Goal: Task Accomplishment & Management: Manage account settings

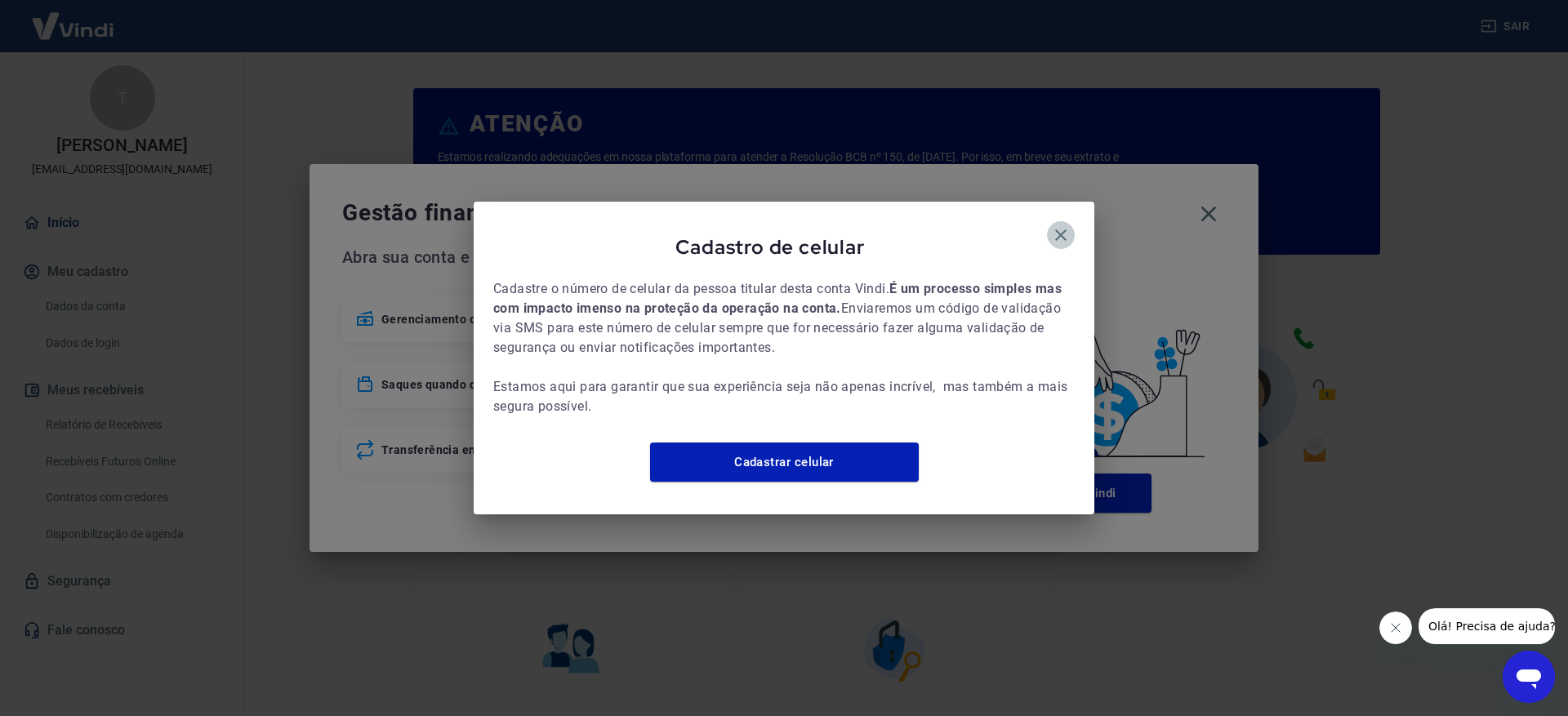
click at [1058, 226] on icon "button" at bounding box center [1061, 235] width 20 height 20
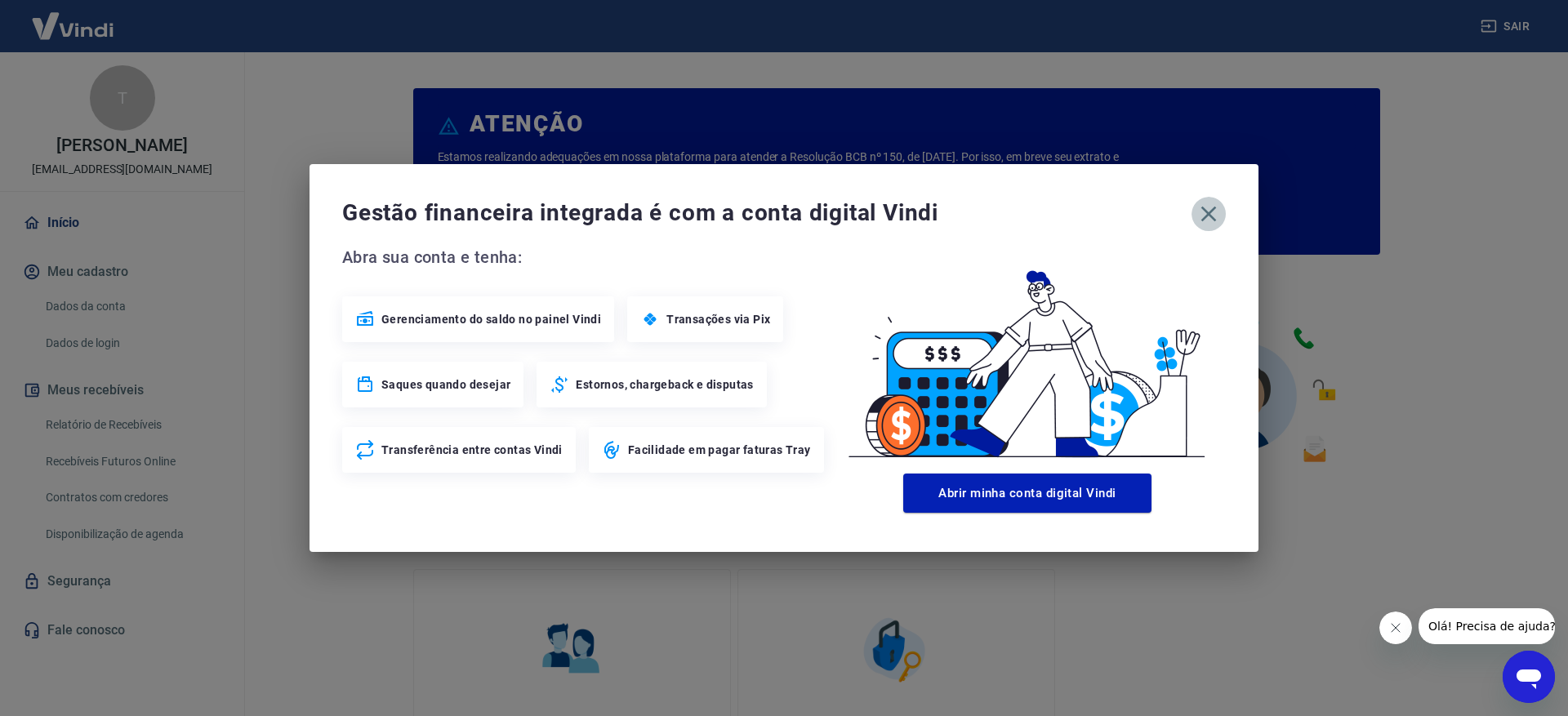
click at [1211, 215] on icon "button" at bounding box center [1209, 214] width 26 height 26
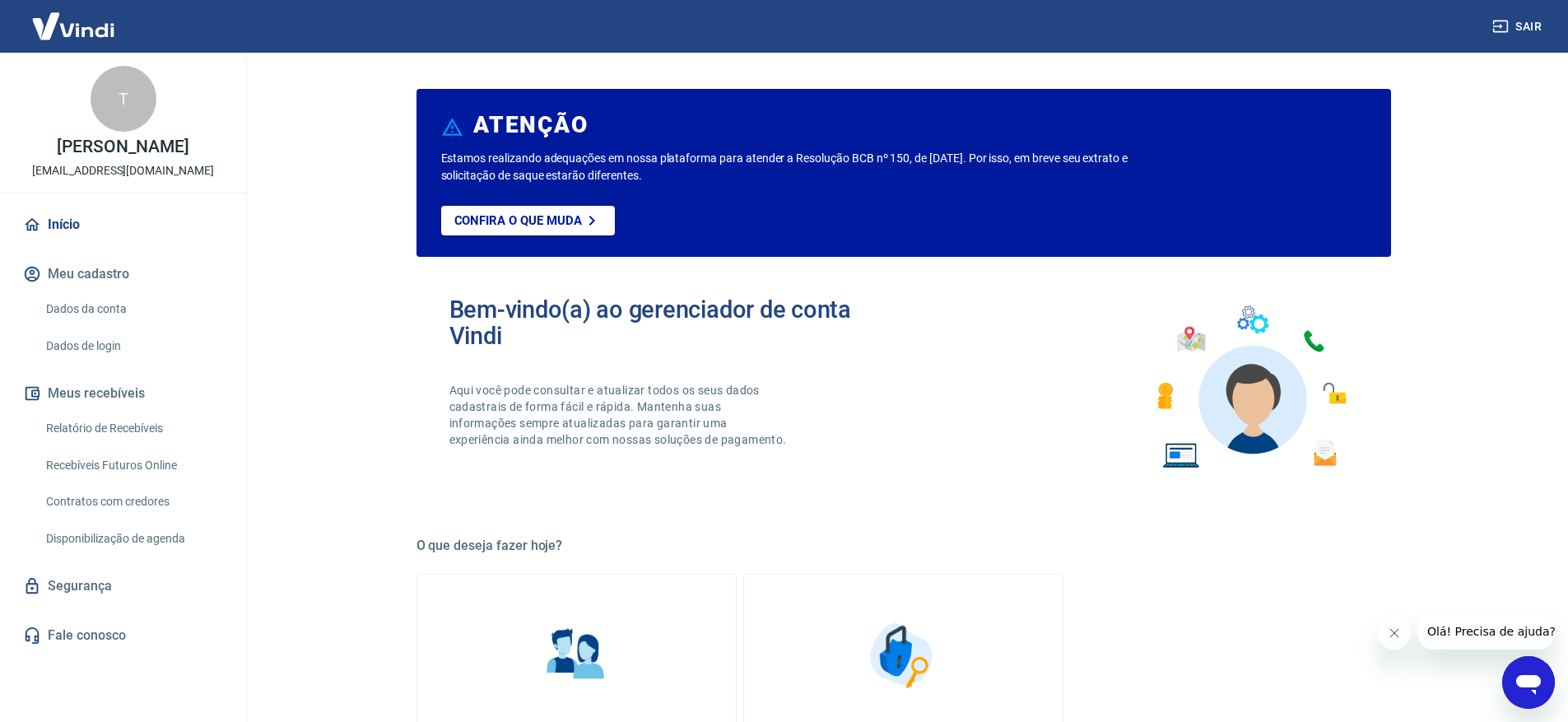
click at [100, 427] on link "Relatório de Recebíveis" at bounding box center [133, 429] width 187 height 33
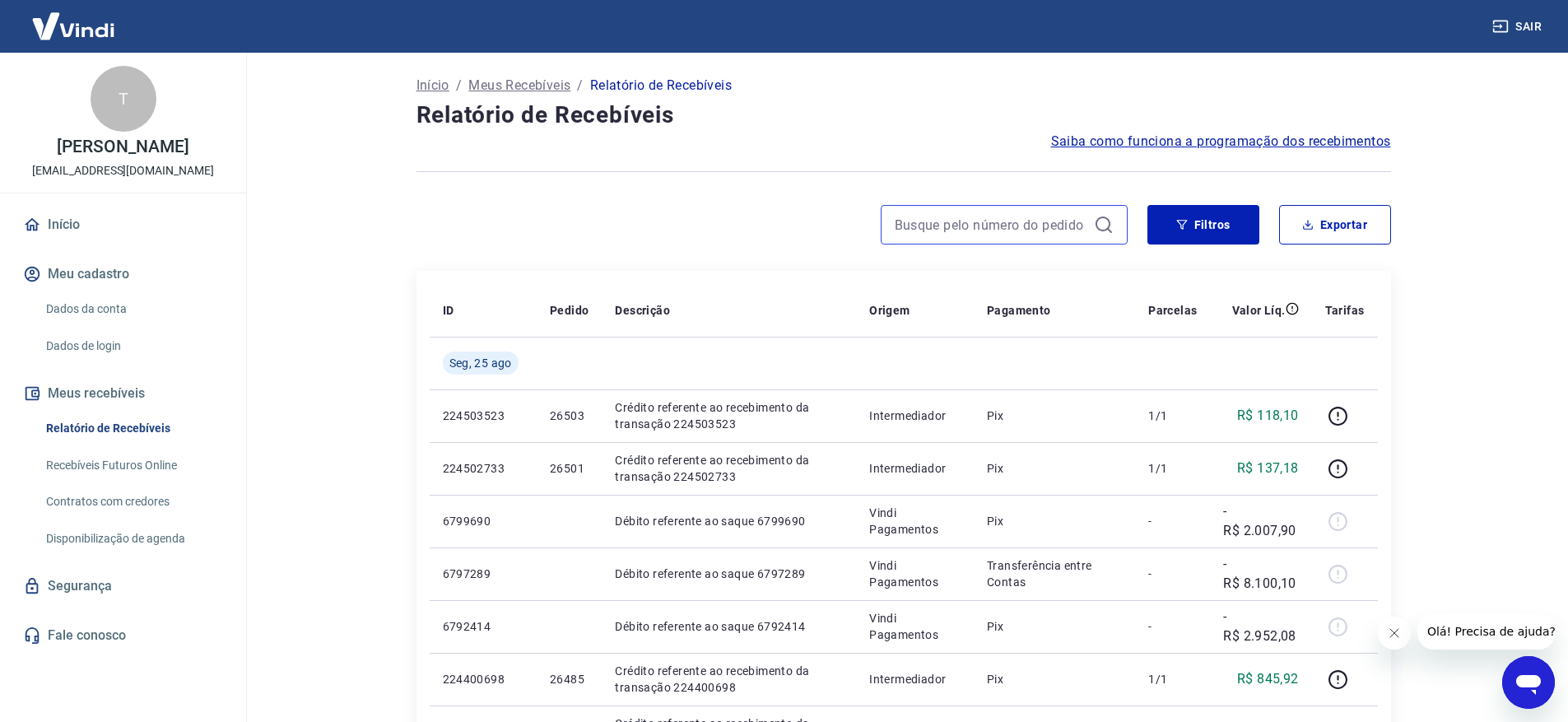
click at [1009, 223] on input at bounding box center [990, 225] width 192 height 25
type input "26495"
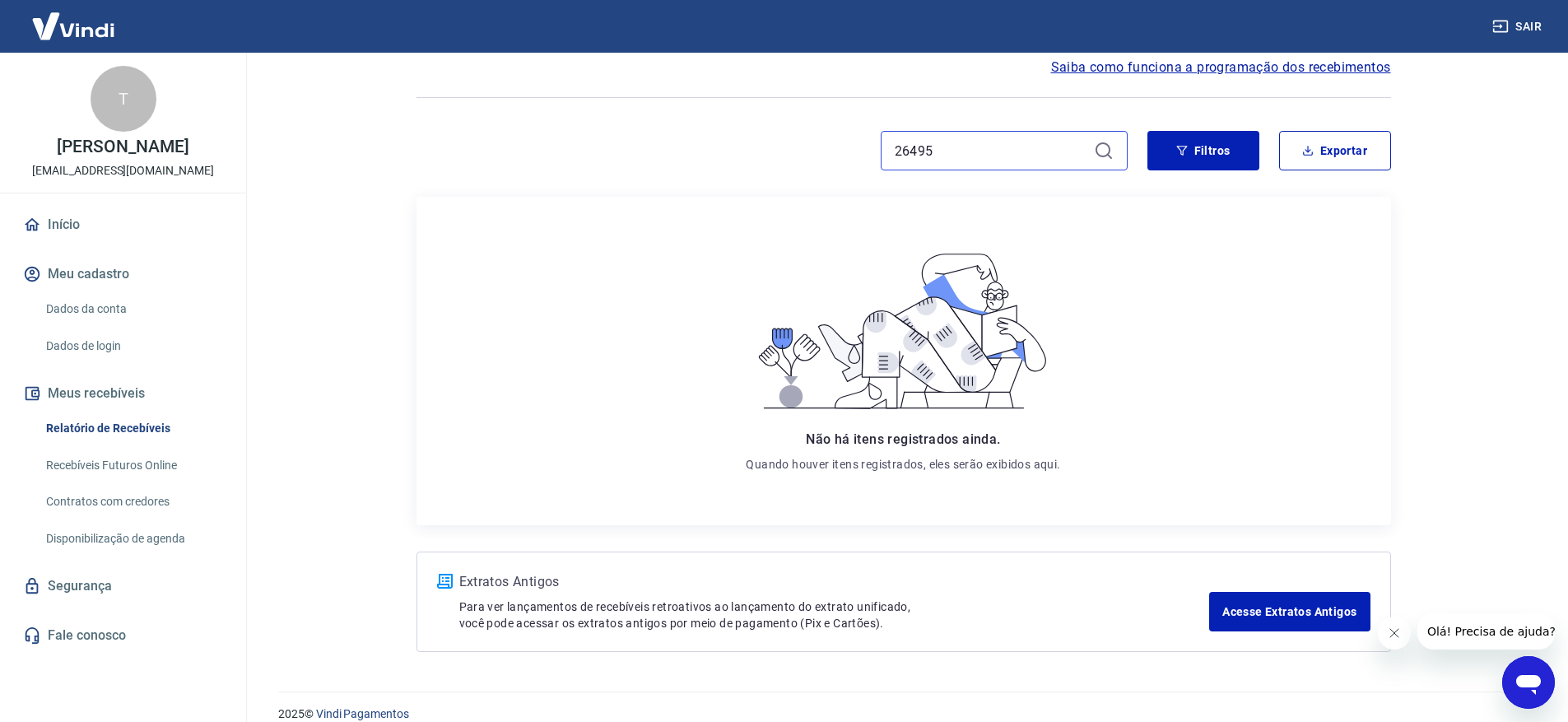
scroll to position [96, 0]
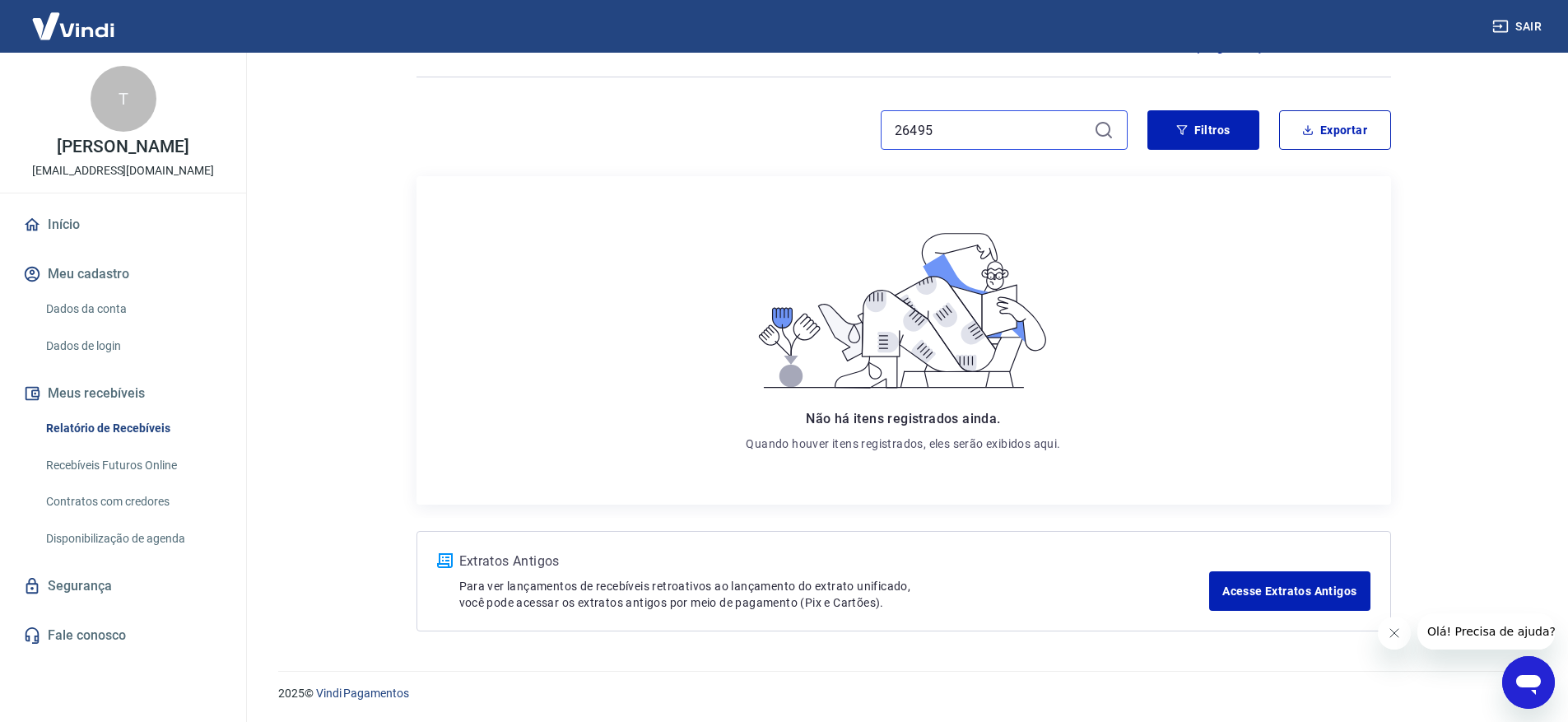
click at [1024, 118] on input "26495" at bounding box center [990, 130] width 192 height 25
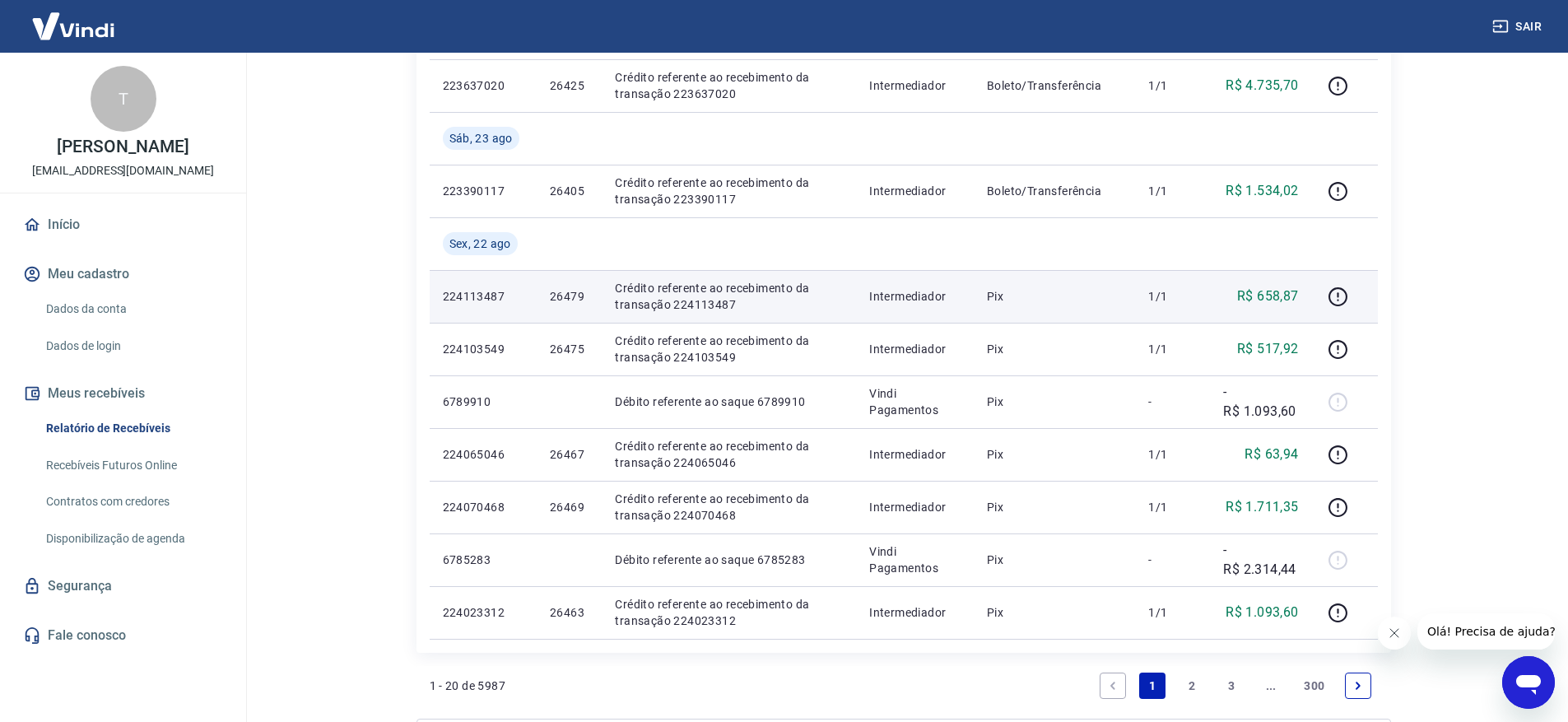
scroll to position [1098, 0]
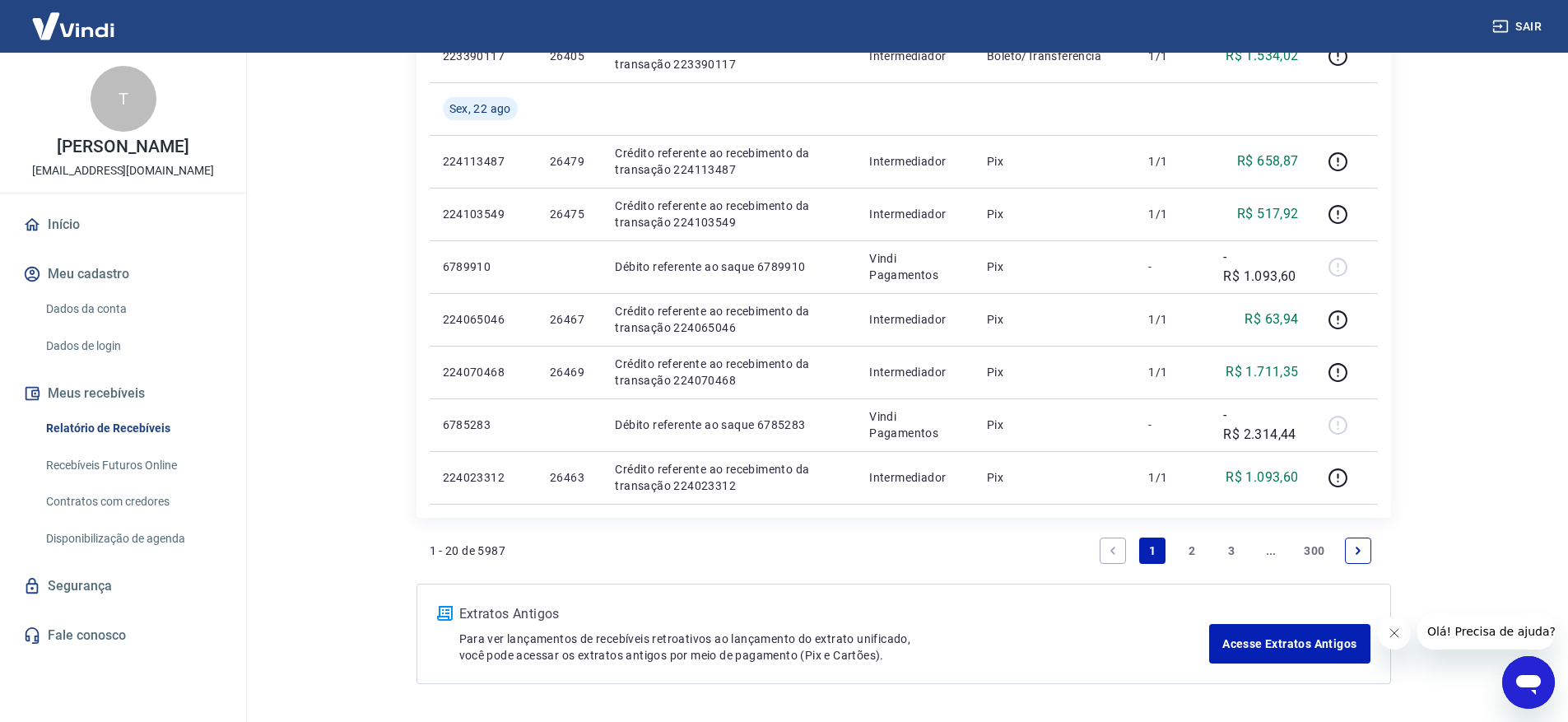
click at [1192, 544] on link "2" at bounding box center [1192, 551] width 26 height 26
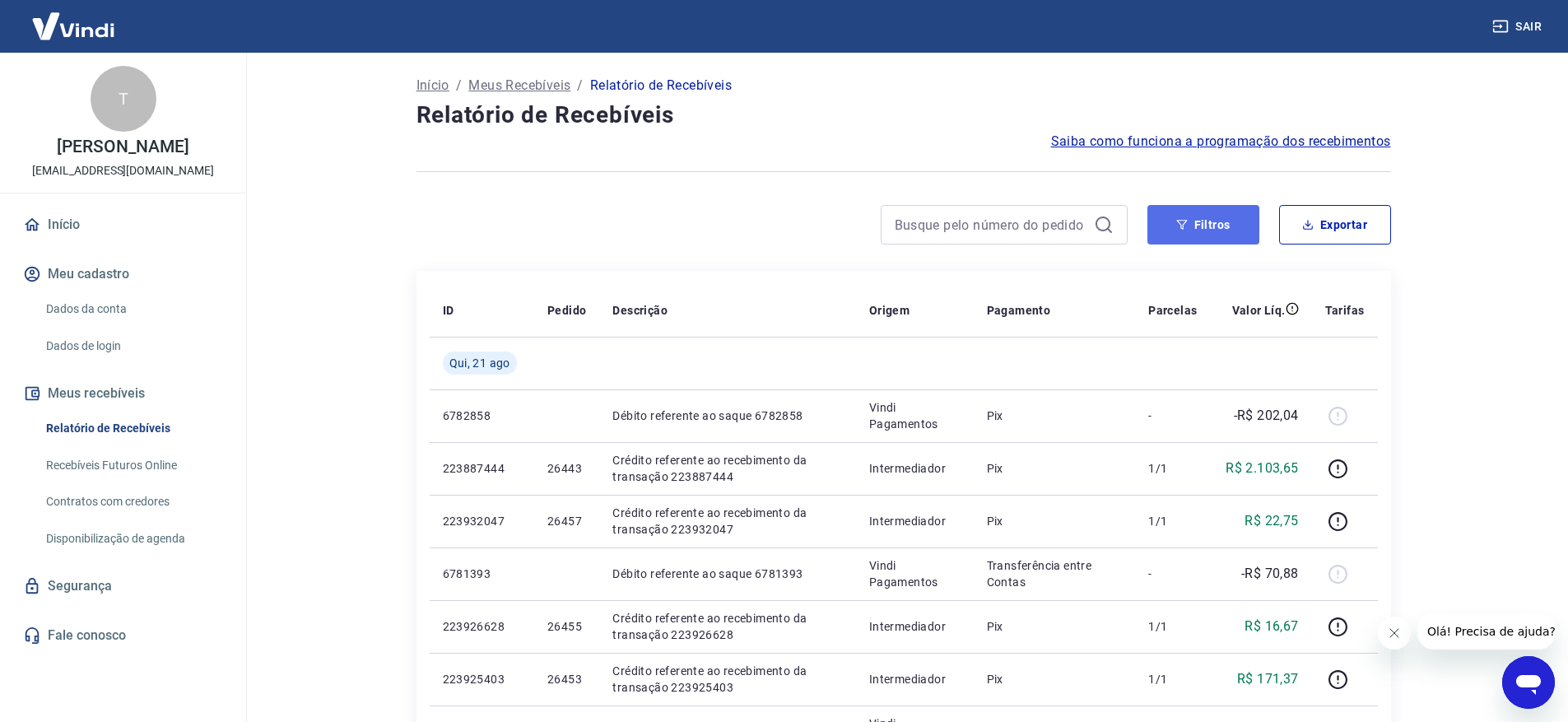
drag, startPoint x: 1194, startPoint y: 224, endPoint x: 1187, endPoint y: 229, distance: 8.6
click at [1193, 224] on button "Filtros" at bounding box center [1204, 224] width 112 height 40
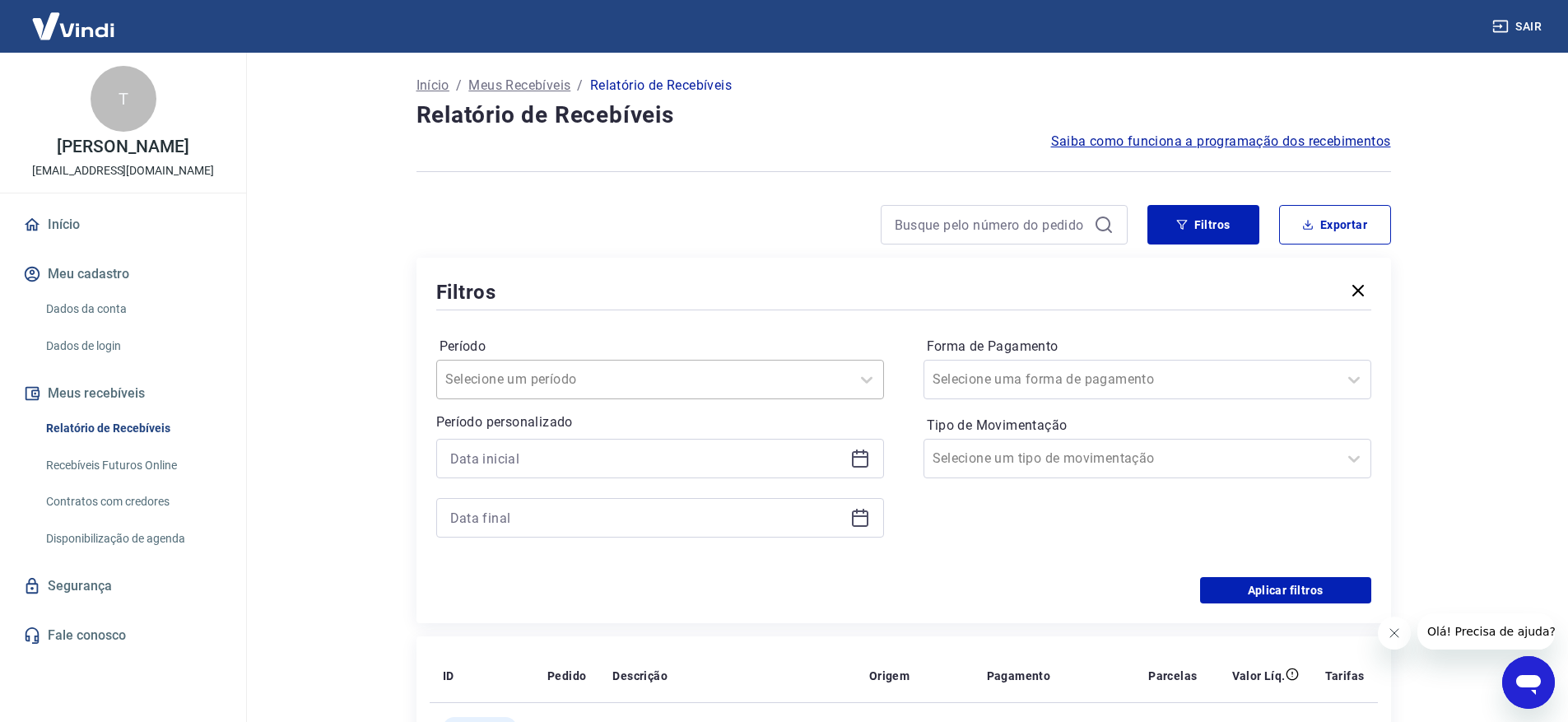
click at [712, 390] on div at bounding box center [644, 379] width 397 height 23
click at [611, 511] on div "Última semana" at bounding box center [660, 505] width 448 height 33
drag, startPoint x: 1284, startPoint y: 594, endPoint x: 1006, endPoint y: 541, distance: 283.0
click at [1283, 594] on button "Aplicar filtros" at bounding box center [1285, 590] width 171 height 26
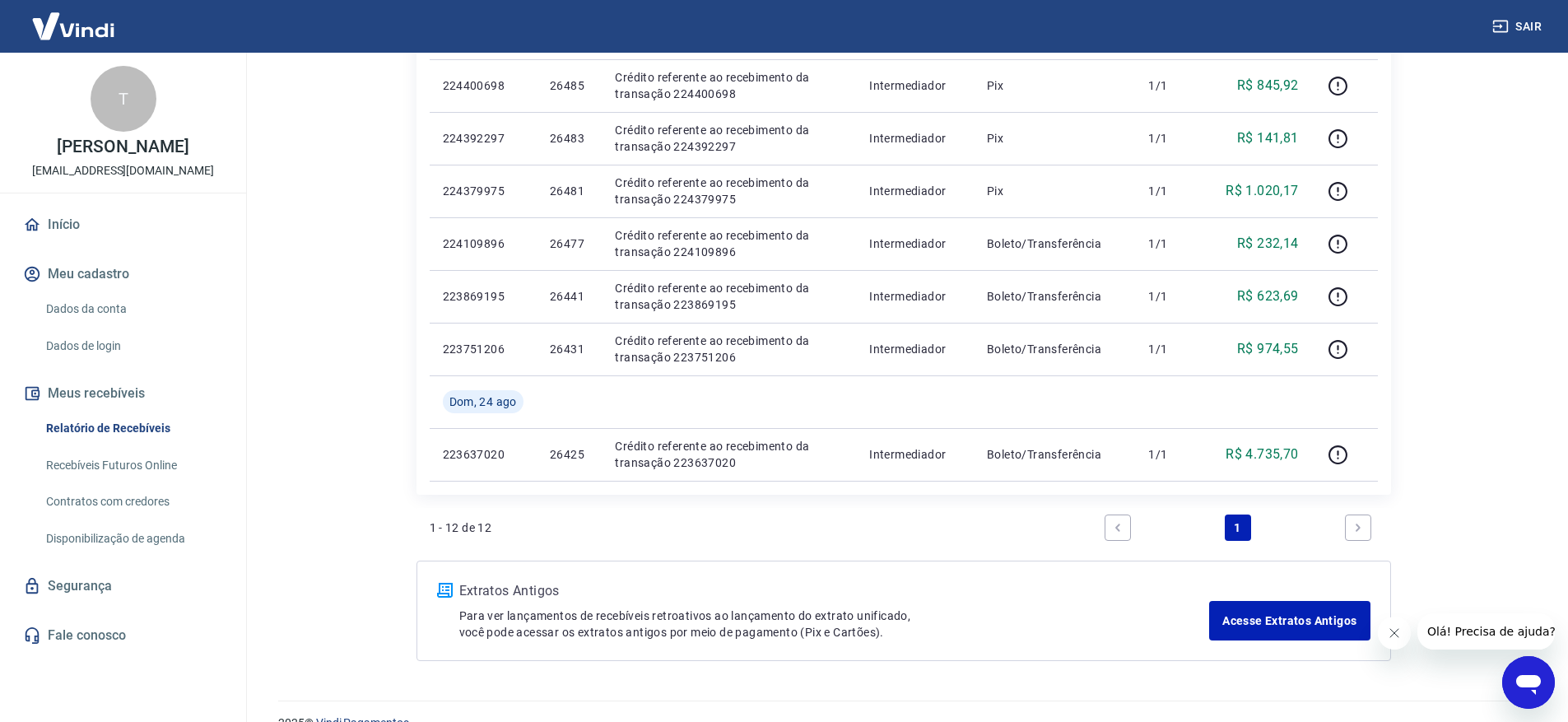
scroll to position [624, 0]
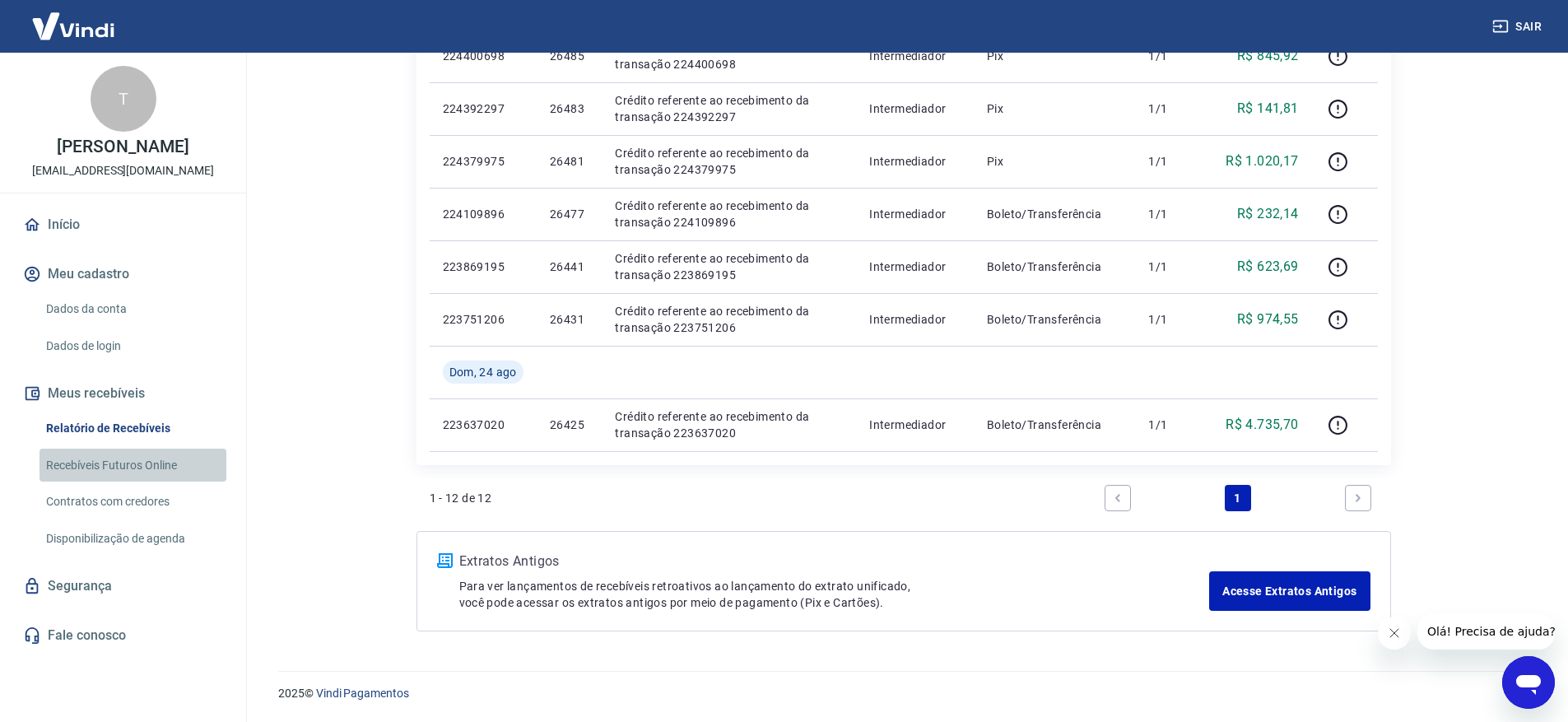
click at [126, 465] on link "Recebíveis Futuros Online" at bounding box center [133, 466] width 187 height 33
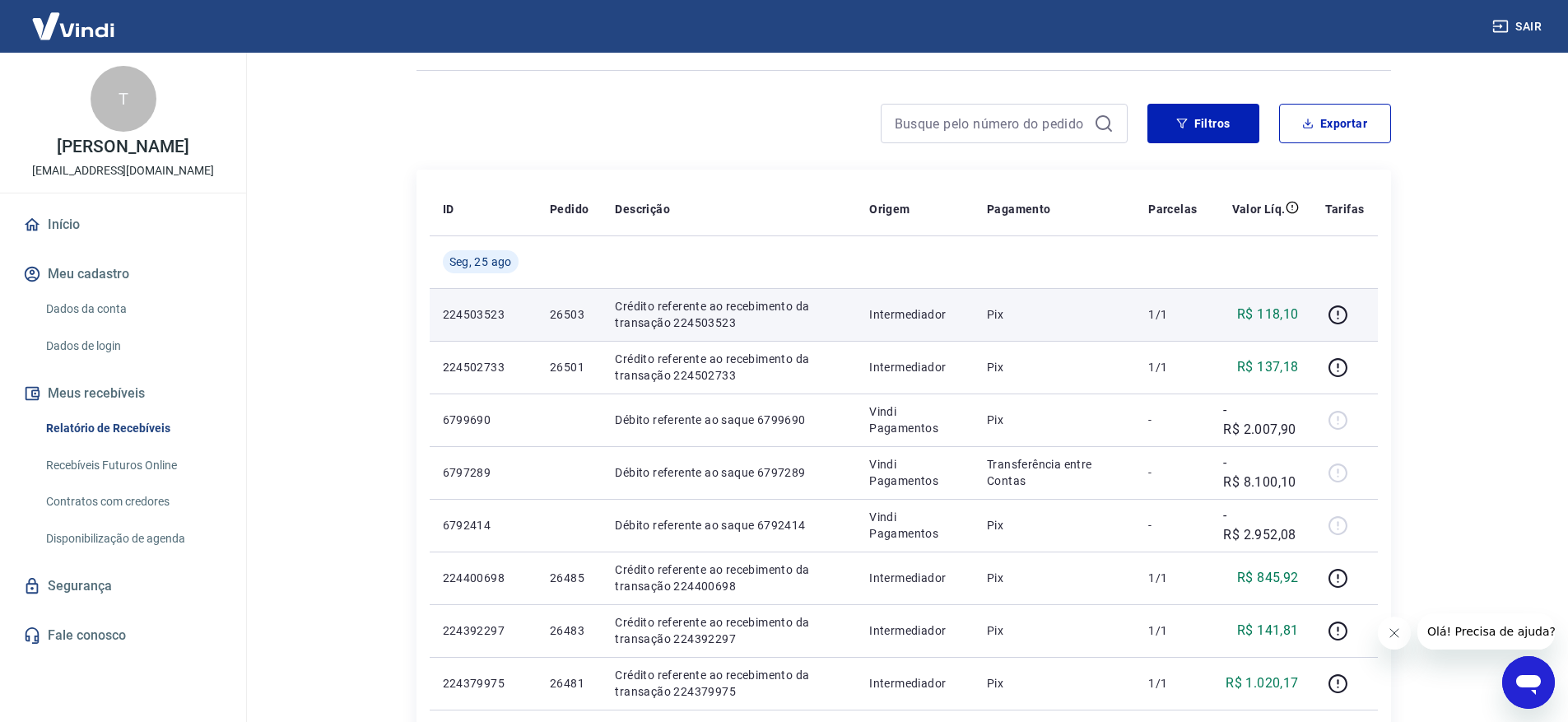
scroll to position [100, 0]
